Goal: Navigation & Orientation: Find specific page/section

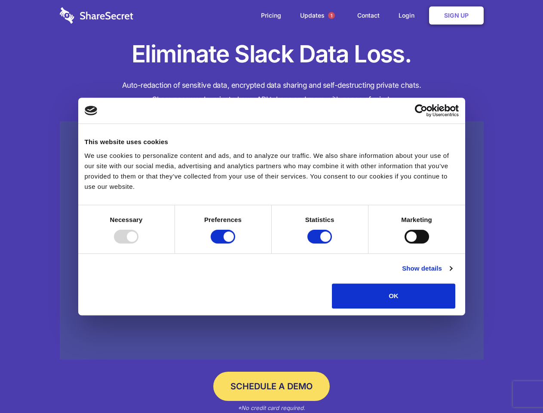
click at [138, 243] on div at bounding box center [126, 237] width 25 height 14
click at [235, 243] on input "Preferences" at bounding box center [223, 237] width 25 height 14
checkbox input "false"
click at [321, 243] on input "Statistics" at bounding box center [319, 237] width 25 height 14
checkbox input "false"
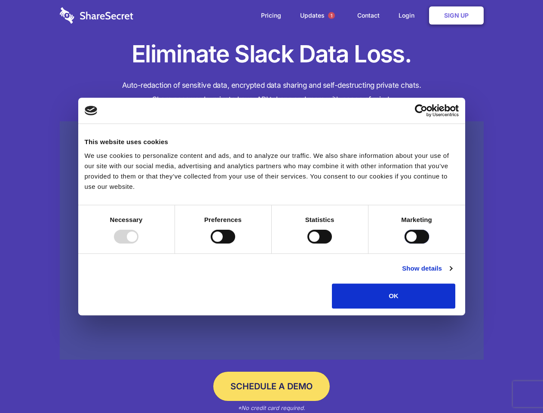
click at [405, 243] on input "Marketing" at bounding box center [417, 237] width 25 height 14
checkbox input "true"
click at [452, 273] on link "Show details" at bounding box center [427, 268] width 50 height 10
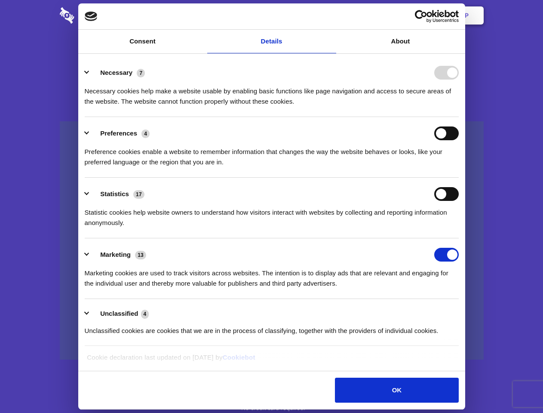
click at [463, 311] on ul "Necessary 7 Necessary cookies help make a website usable by enabling basic func…" at bounding box center [271, 201] width 382 height 290
click at [331, 15] on span "1" at bounding box center [331, 15] width 7 height 7
